Goal: Transaction & Acquisition: Purchase product/service

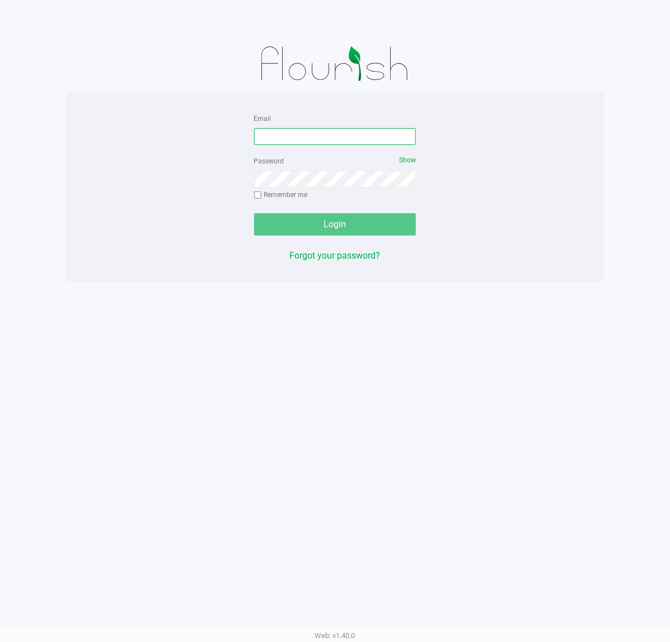
drag, startPoint x: 297, startPoint y: 143, endPoint x: 304, endPoint y: 137, distance: 9.1
click at [302, 143] on input "Email" at bounding box center [335, 136] width 162 height 17
type input "[EMAIL_ADDRESS][DOMAIN_NAME]"
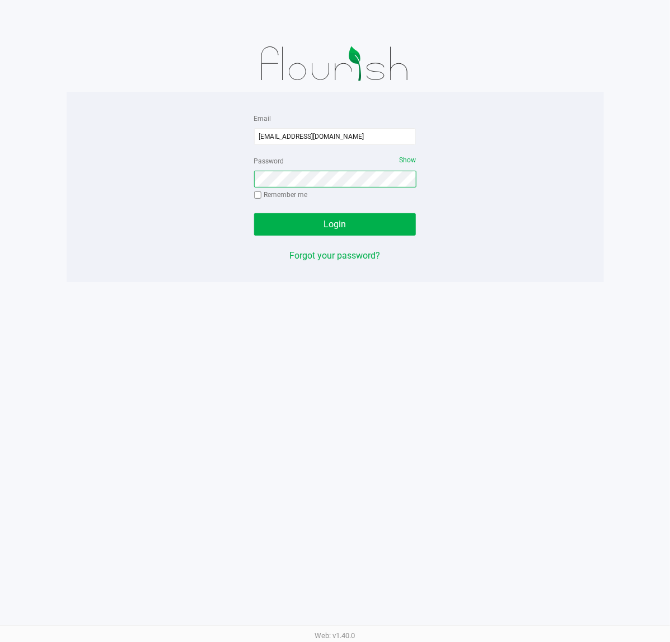
click at [254, 213] on button "Login" at bounding box center [335, 224] width 162 height 22
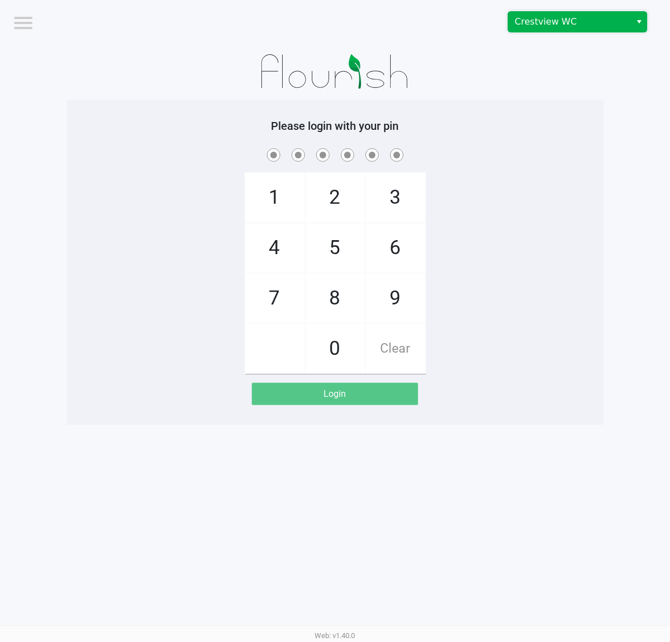
click at [518, 30] on span "Crestview WC" at bounding box center [569, 22] width 123 height 20
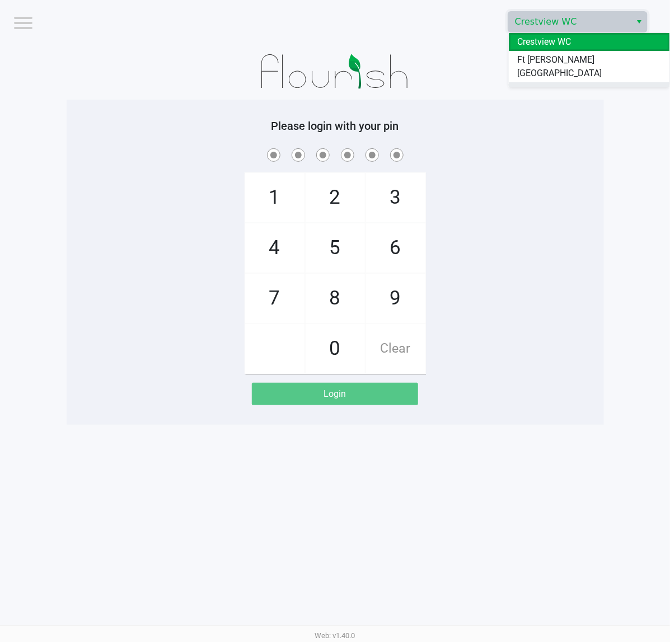
click at [523, 84] on span "Pensacola WC" at bounding box center [546, 90] width 57 height 13
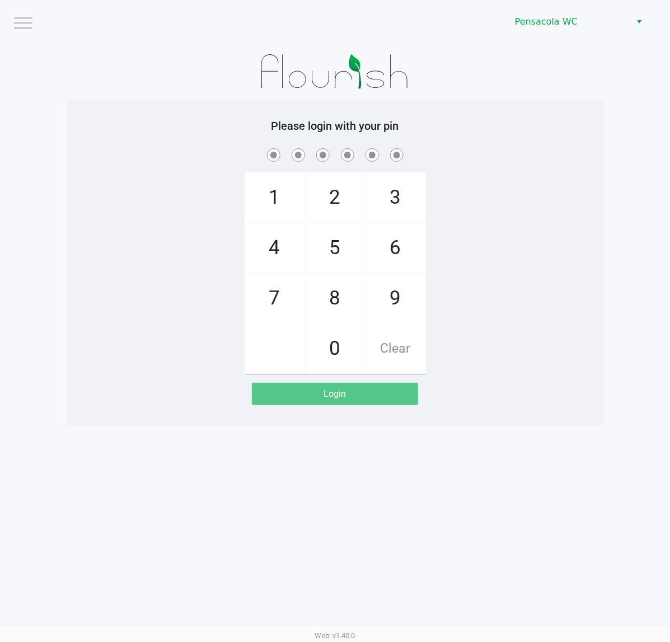
click at [549, 158] on span at bounding box center [335, 154] width 520 height 17
checkbox input "true"
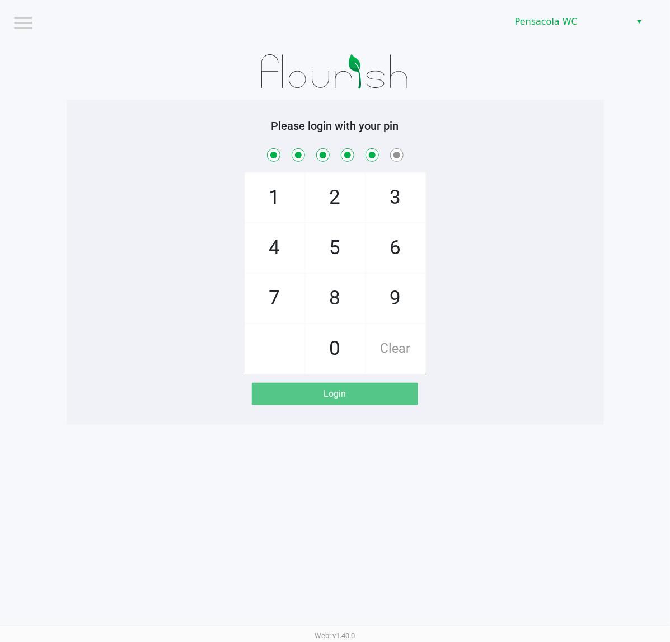
checkbox input "true"
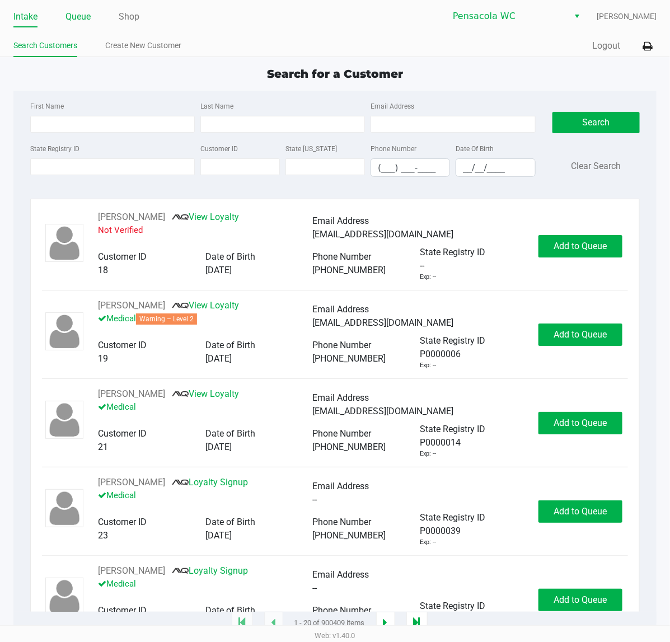
click at [87, 15] on link "Queue" at bounding box center [77, 17] width 25 height 16
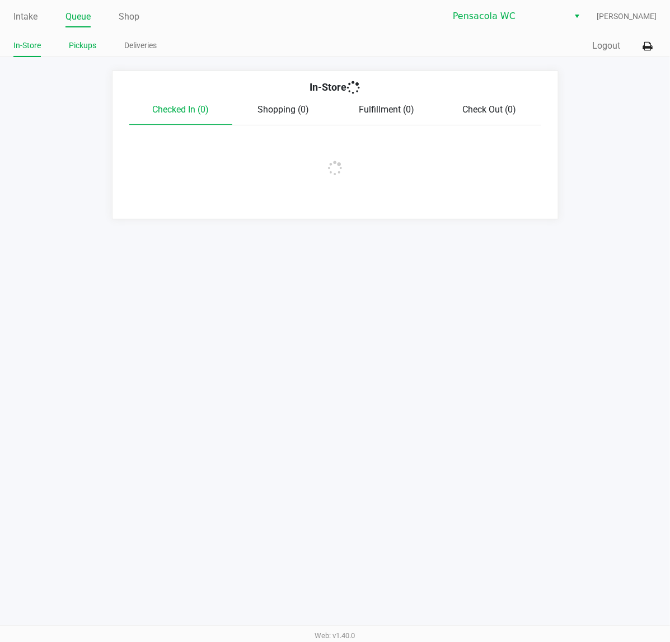
click at [88, 42] on link "Pickups" at bounding box center [82, 46] width 27 height 14
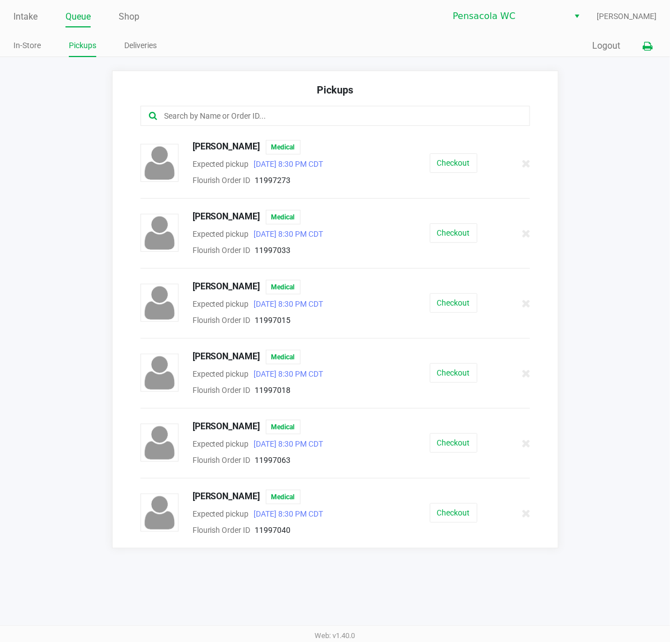
click at [649, 45] on icon at bounding box center [647, 47] width 10 height 8
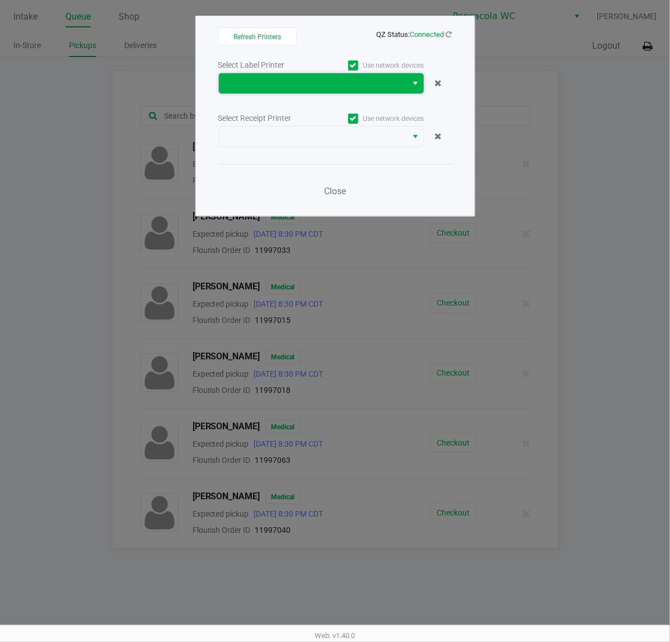
click at [333, 90] on span at bounding box center [312, 83] width 175 height 13
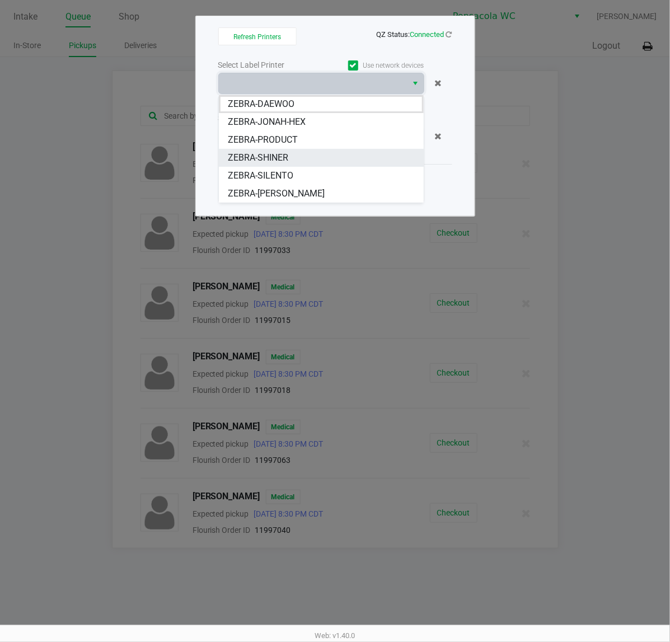
click at [331, 161] on li "ZEBRA-SHINER" at bounding box center [321, 158] width 205 height 18
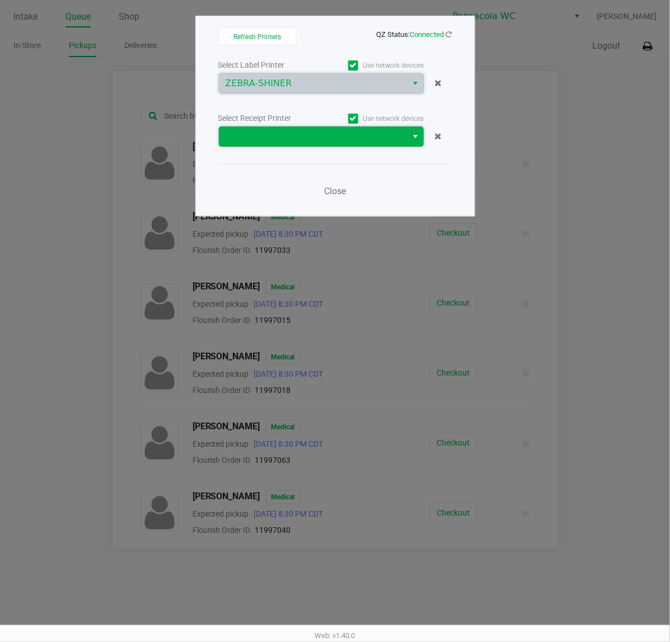
click at [311, 133] on span at bounding box center [312, 136] width 175 height 13
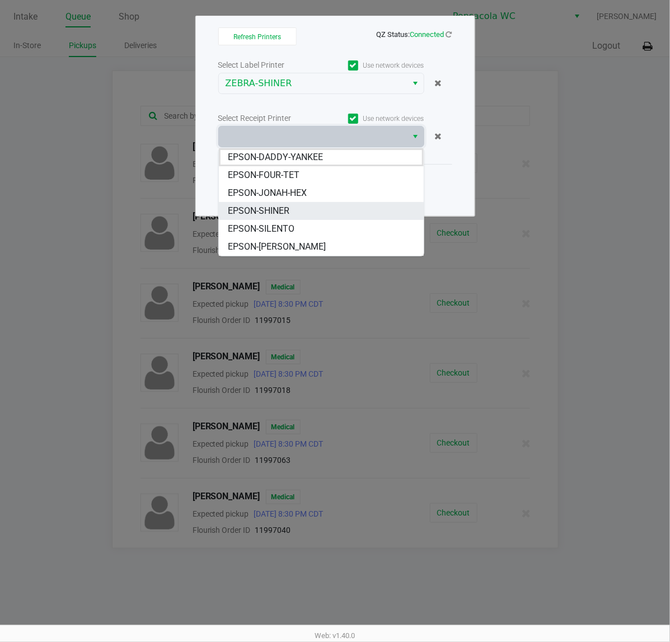
click at [276, 210] on span "EPSON-SHINER" at bounding box center [259, 210] width 62 height 13
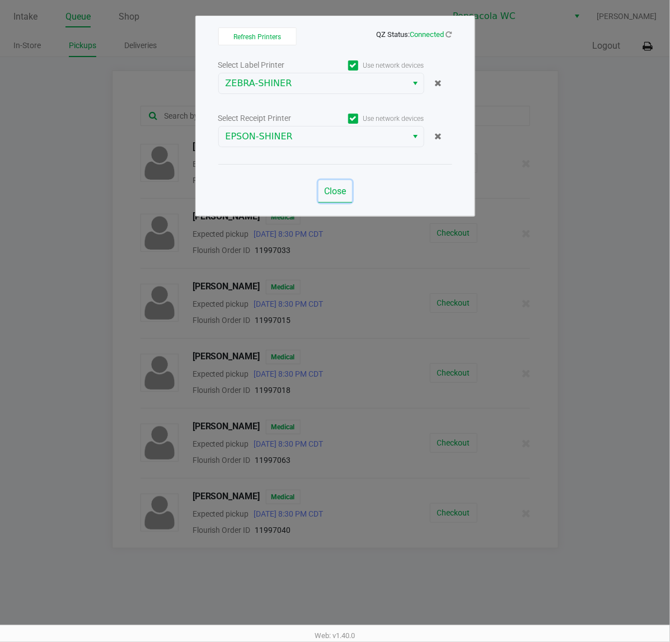
click at [320, 191] on button "Close" at bounding box center [335, 191] width 34 height 22
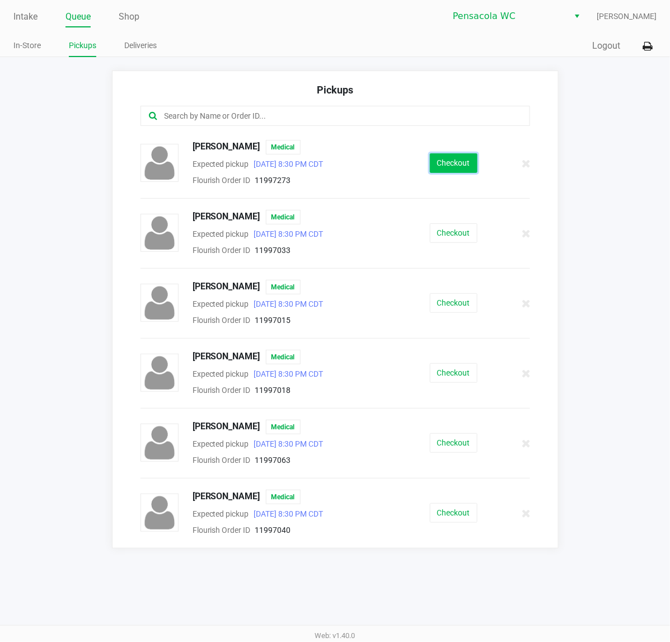
click at [439, 171] on button "Checkout" at bounding box center [454, 163] width 48 height 20
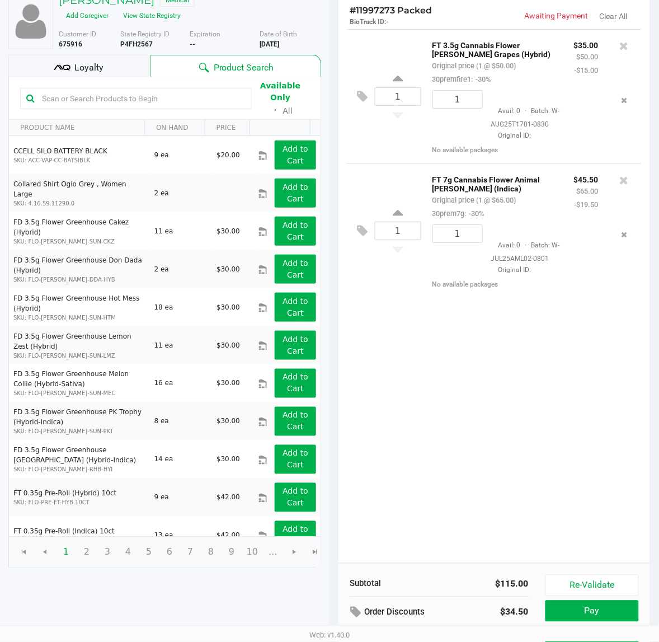
scroll to position [129, 0]
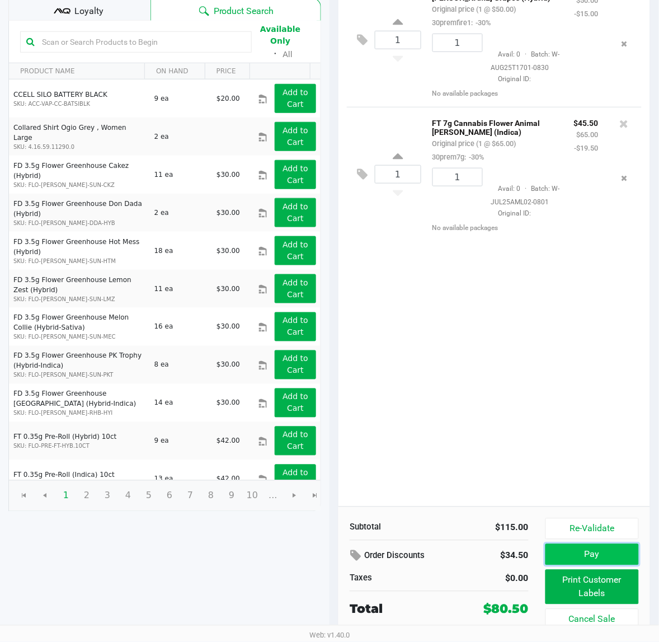
click at [613, 555] on button "Pay" at bounding box center [592, 554] width 93 height 21
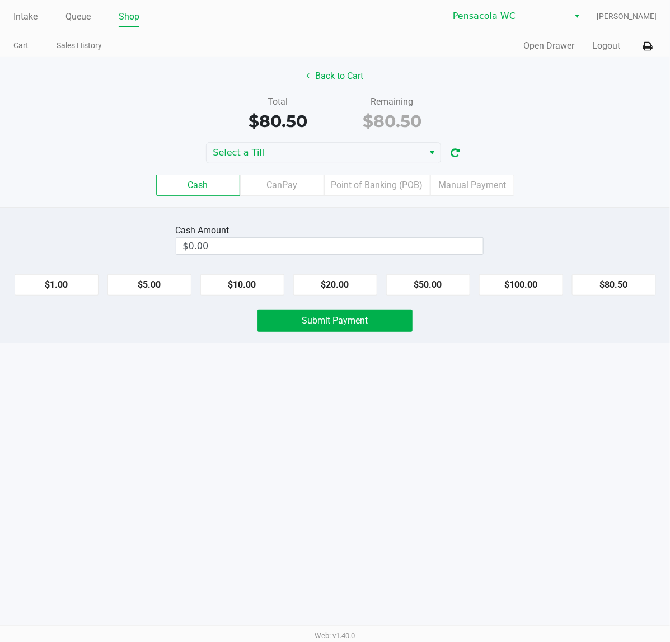
click at [374, 135] on div "Back to Cart Total $80.50 Remaining $80.50 Select a Till Cash CanPay Point of B…" at bounding box center [335, 132] width 670 height 150
click at [374, 140] on div "Back to Cart Total $80.50 Remaining $80.50 Select a Till Cash CanPay Point of B…" at bounding box center [335, 132] width 670 height 150
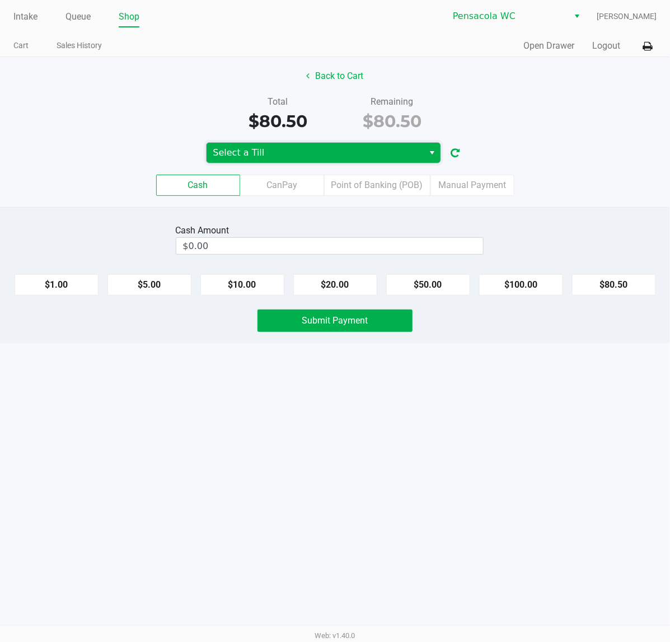
drag, startPoint x: 373, startPoint y: 157, endPoint x: 368, endPoint y: 161, distance: 6.8
click at [373, 157] on span "Select a Till" at bounding box center [315, 152] width 204 height 13
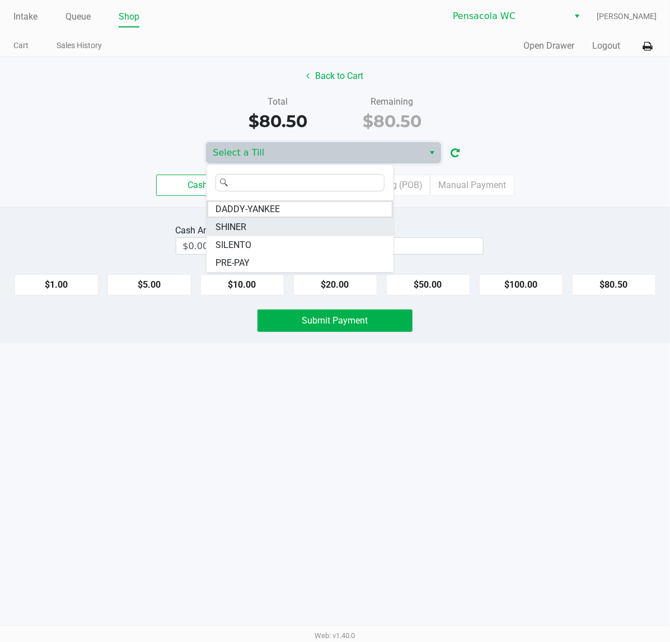
click at [259, 229] on li "SHINER" at bounding box center [299, 227] width 187 height 18
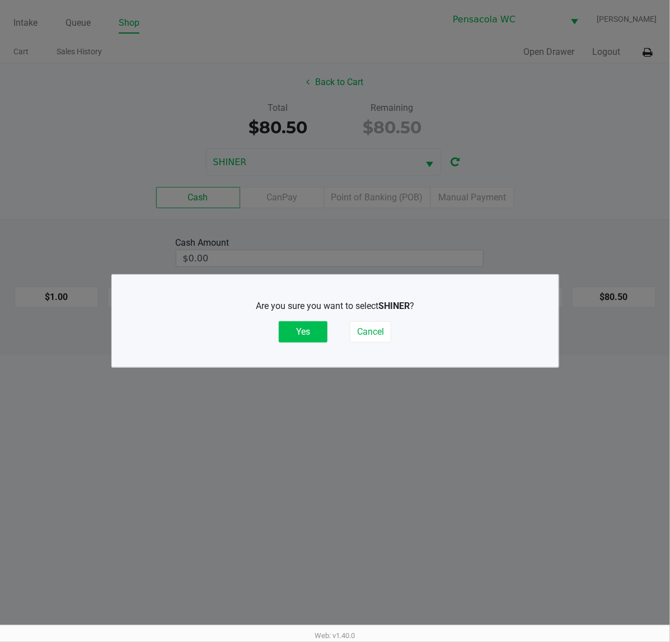
click at [325, 340] on button "Yes" at bounding box center [303, 331] width 49 height 21
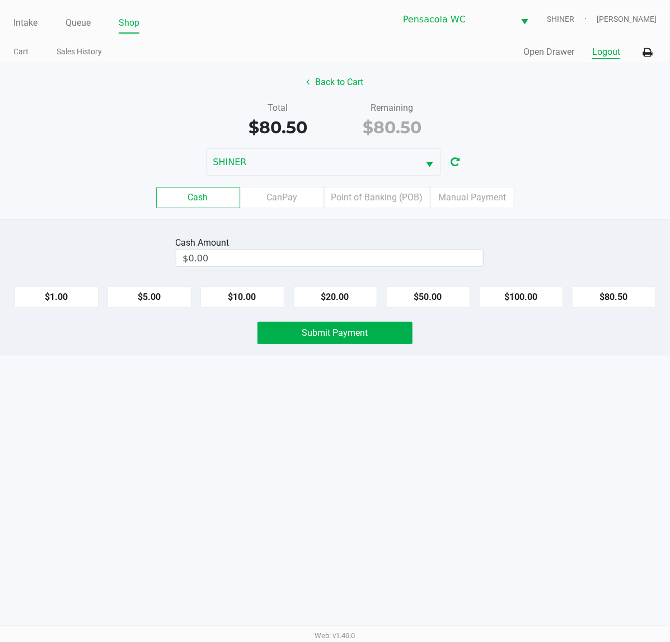
click at [615, 48] on button "Logout" at bounding box center [606, 51] width 28 height 13
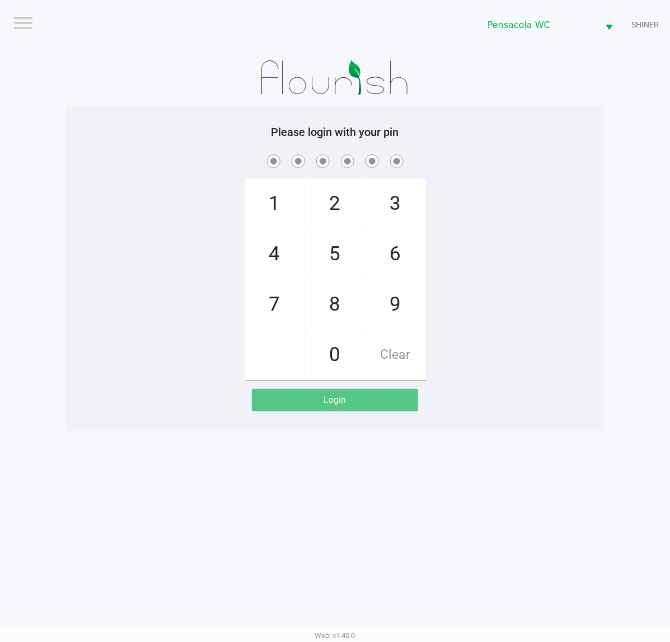
click at [462, 271] on div "1 4 7 2 5 8 0 3 6 9 Clear" at bounding box center [335, 266] width 537 height 228
checkbox input "true"
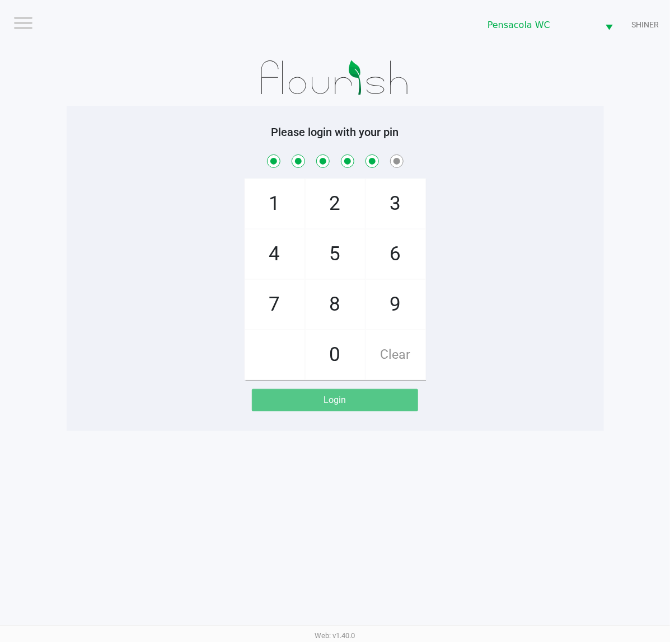
checkbox input "true"
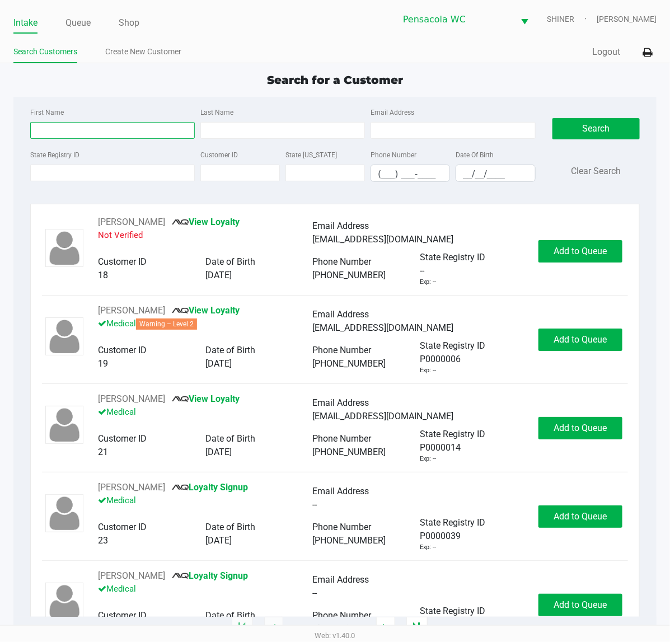
click at [121, 130] on input "First Name" at bounding box center [112, 130] width 164 height 17
